Goal: Task Accomplishment & Management: Manage account settings

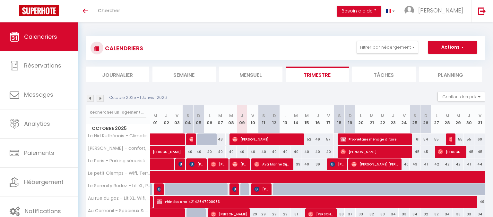
select select
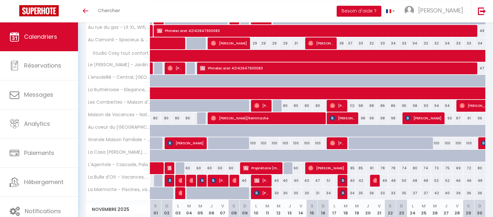
scroll to position [173, 0]
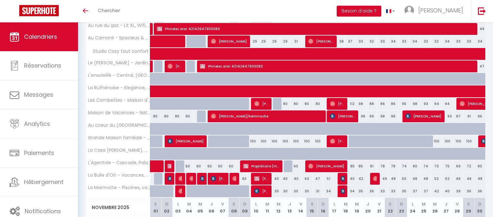
click at [236, 177] on img at bounding box center [234, 178] width 5 height 5
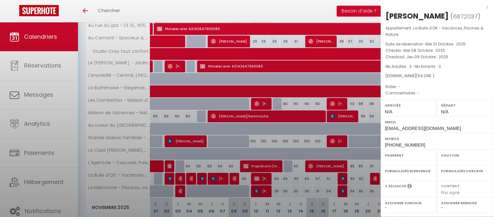
select select "OK"
select select "0"
select select "1"
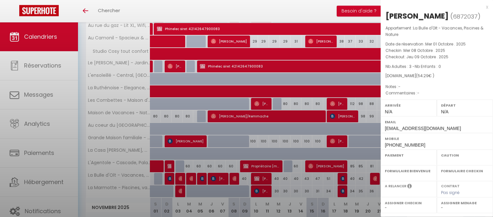
select select
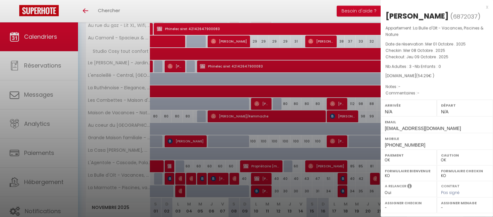
select select "40914"
click at [486, 8] on div "x" at bounding box center [433, 7] width 107 height 8
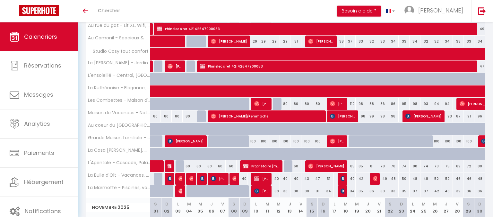
click at [236, 178] on img at bounding box center [234, 178] width 5 height 5
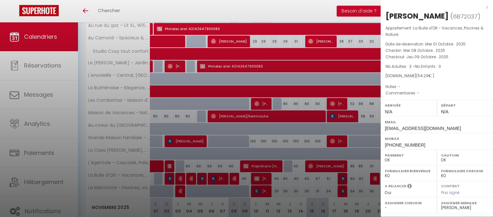
click at [236, 178] on div at bounding box center [246, 108] width 493 height 217
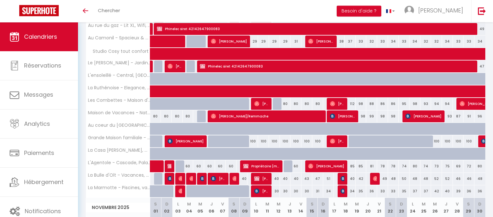
click at [257, 177] on img at bounding box center [256, 178] width 5 height 5
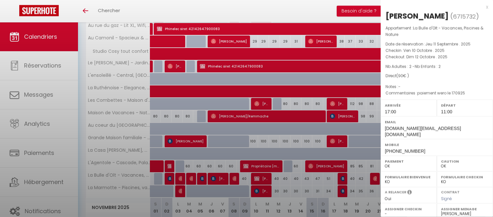
select select "KO"
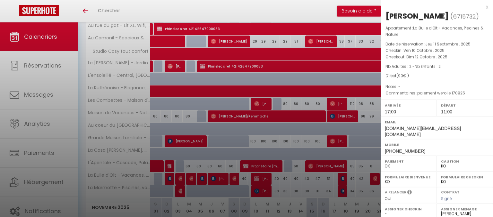
click at [257, 177] on div at bounding box center [246, 108] width 493 height 217
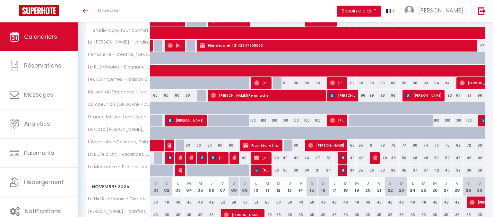
scroll to position [202, 0]
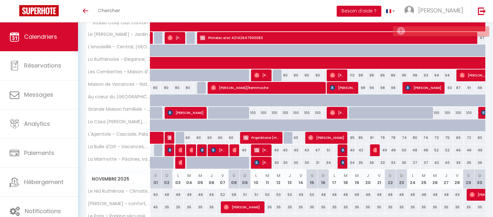
click at [237, 147] on div "40" at bounding box center [241, 151] width 11 height 12
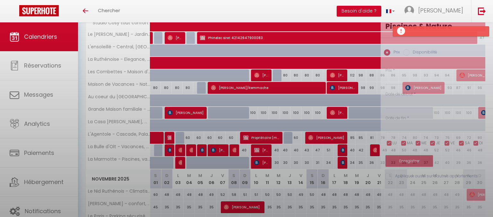
type input "40"
type input "Jeu 09 Octobre 2025"
type input "Ven 10 Octobre 2025"
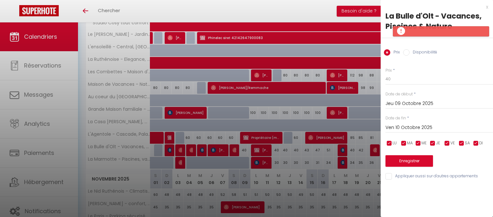
click at [486, 8] on div "x" at bounding box center [433, 7] width 107 height 8
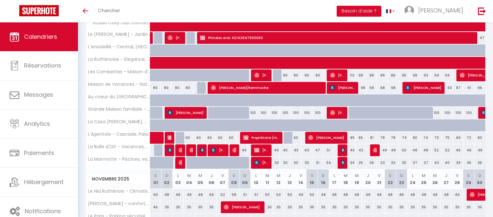
click at [256, 149] on img at bounding box center [256, 150] width 5 height 5
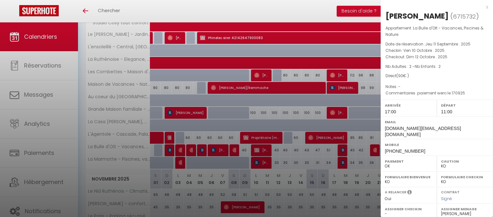
click at [237, 148] on div at bounding box center [246, 108] width 493 height 217
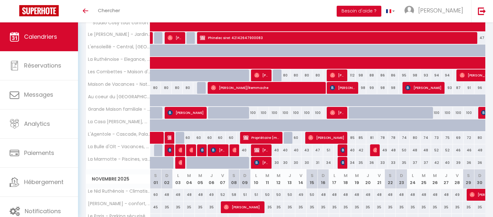
click at [232, 149] on div at bounding box center [234, 151] width 11 height 12
click at [244, 149] on div "40" at bounding box center [241, 151] width 11 height 12
type input "40"
type input "Jeu 09 Octobre 2025"
type input "Ven 10 Octobre 2025"
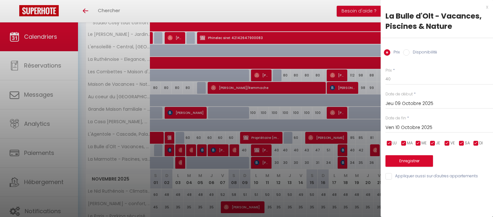
click at [242, 155] on div at bounding box center [246, 108] width 493 height 217
